Goal: Check status: Check status

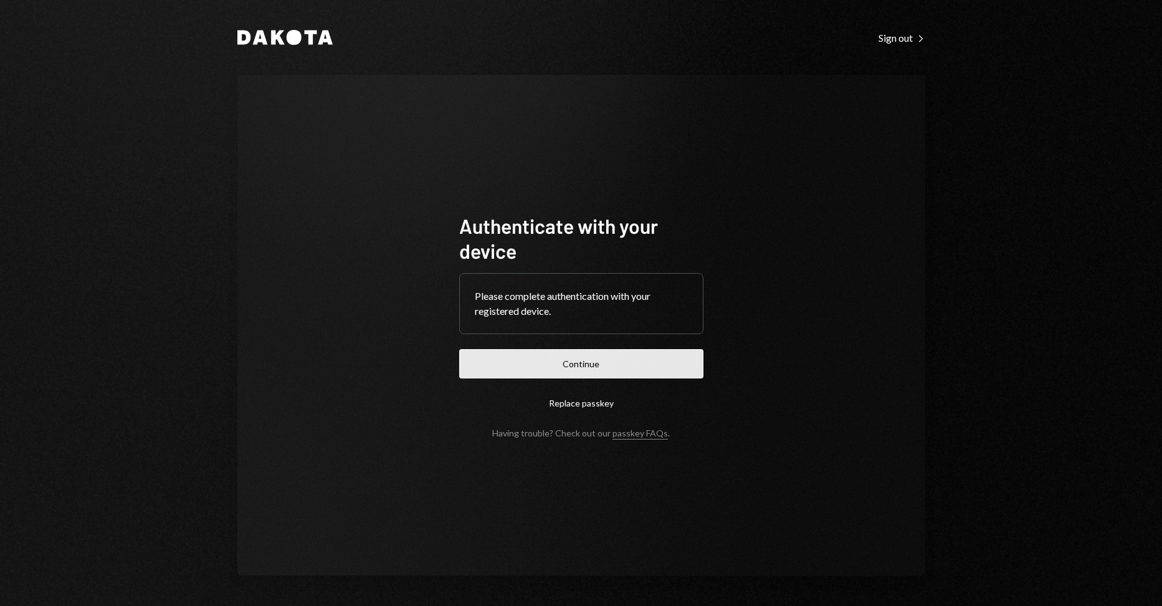
click at [491, 356] on button "Continue" at bounding box center [581, 363] width 244 height 29
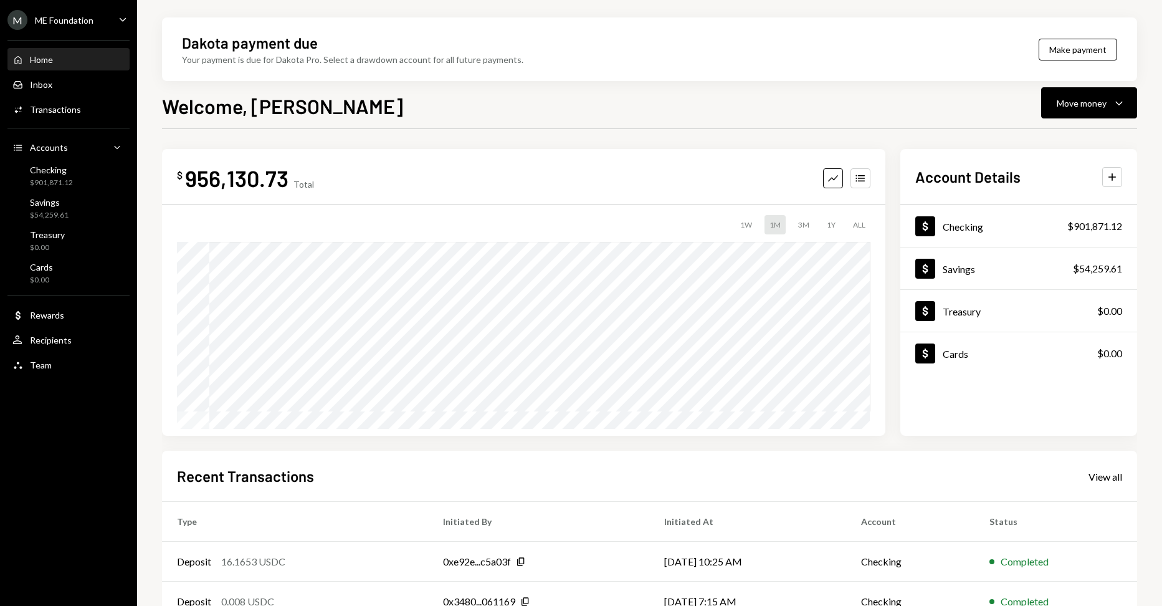
scroll to position [145, 0]
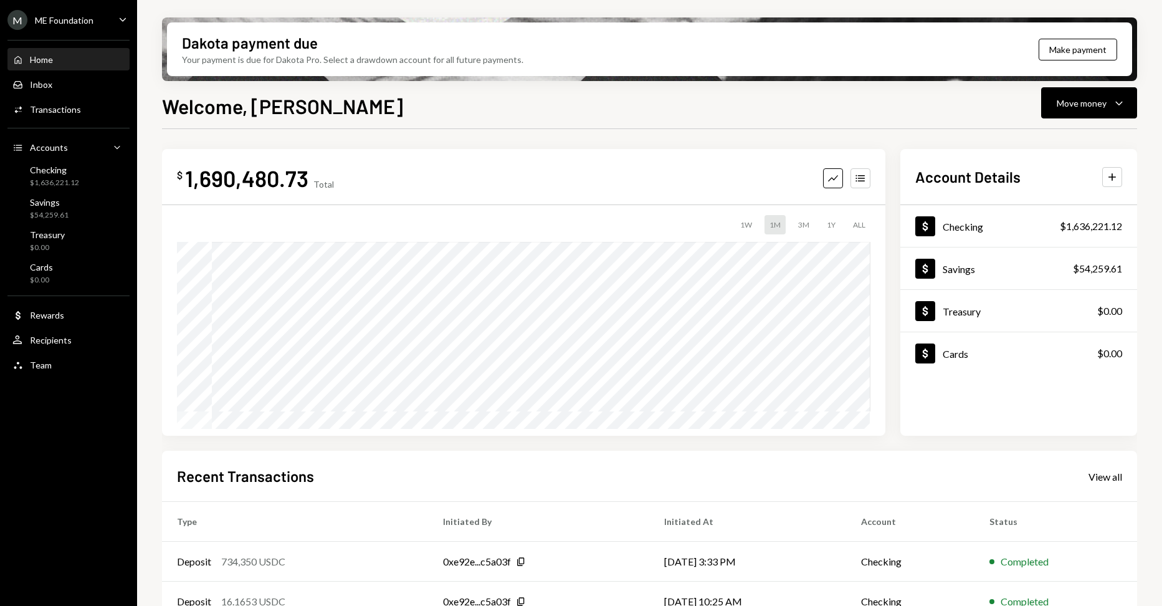
scroll to position [145, 0]
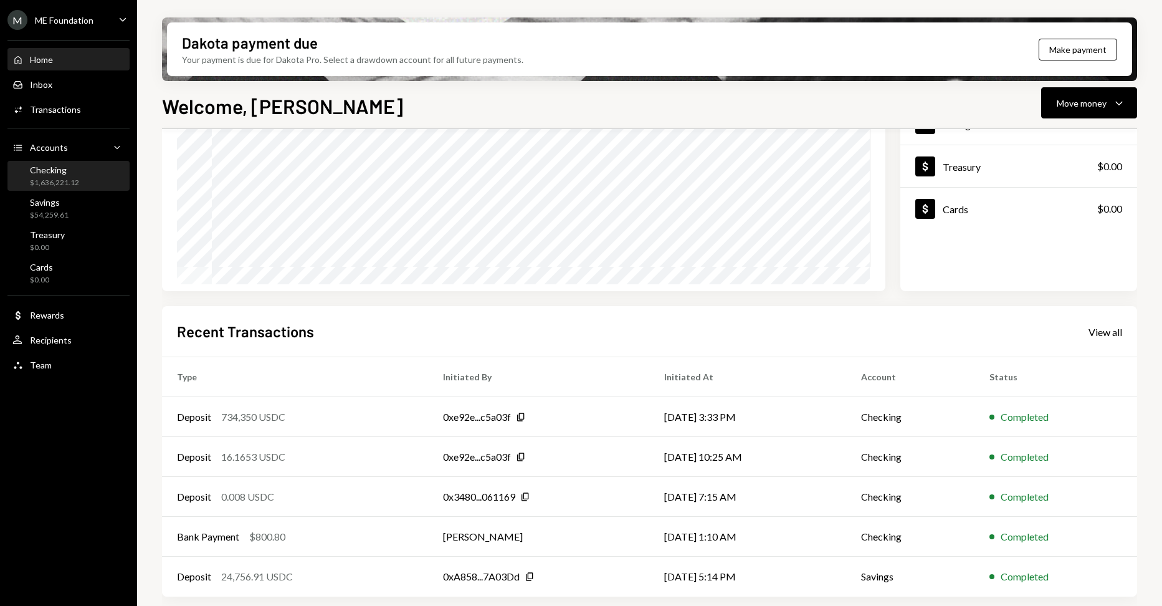
click at [90, 174] on div "Checking $1,636,221.12" at bounding box center [68, 177] width 112 height 24
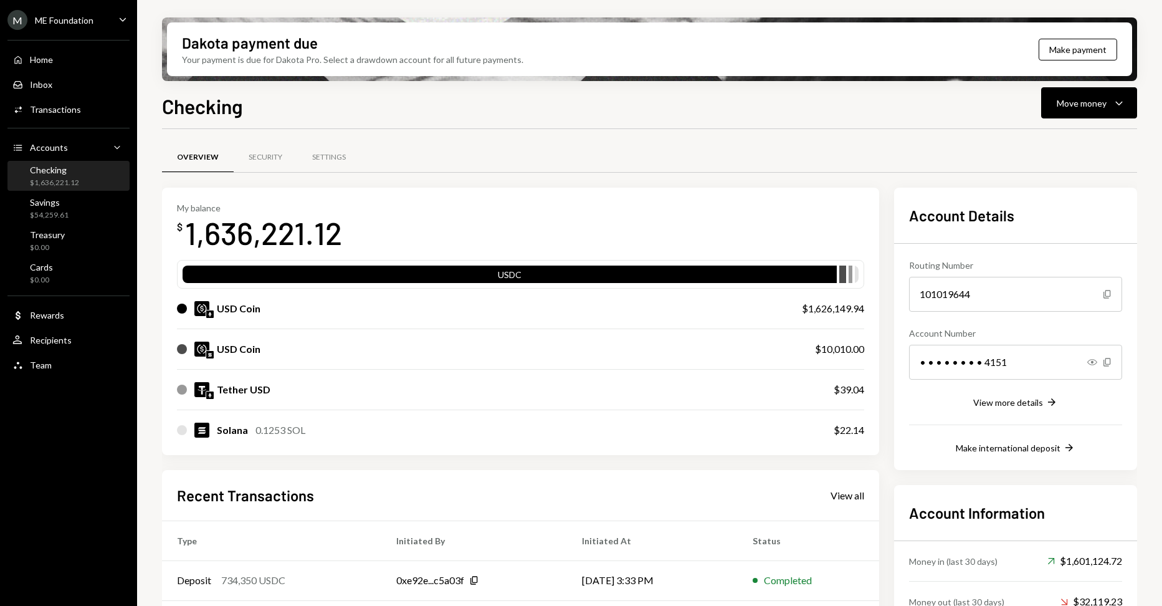
scroll to position [163, 0]
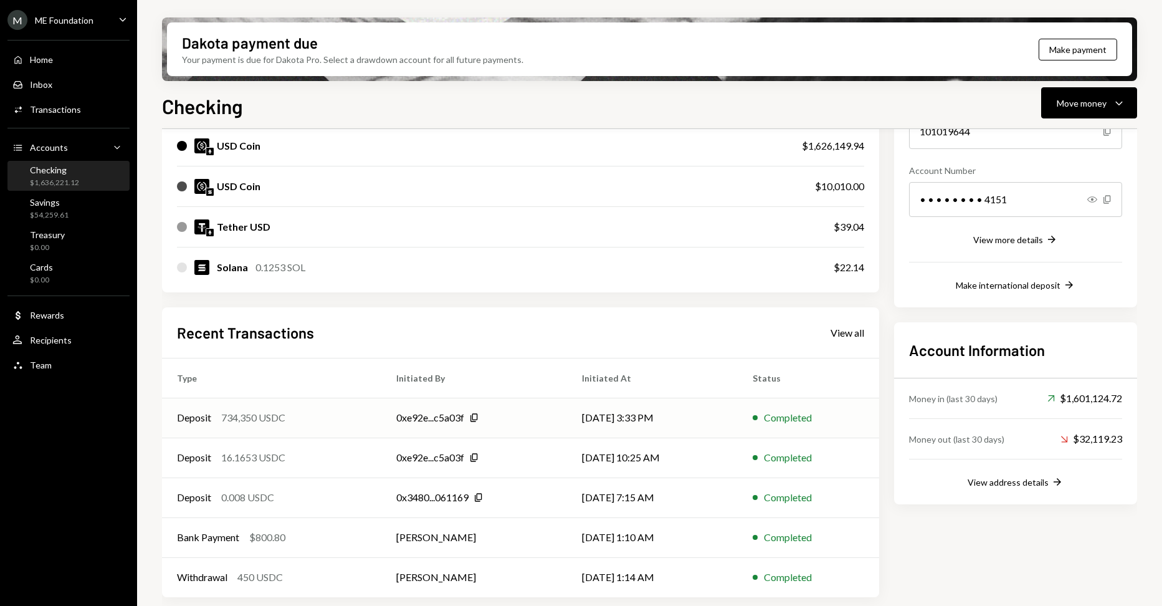
click at [279, 417] on div "734,350 USDC" at bounding box center [253, 417] width 64 height 15
